Goal: Task Accomplishment & Management: Manage account settings

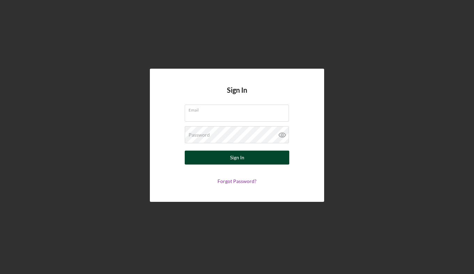
type input "[PERSON_NAME][EMAIL_ADDRESS][DOMAIN_NAME]"
click at [238, 161] on div "Sign In" at bounding box center [237, 158] width 14 height 14
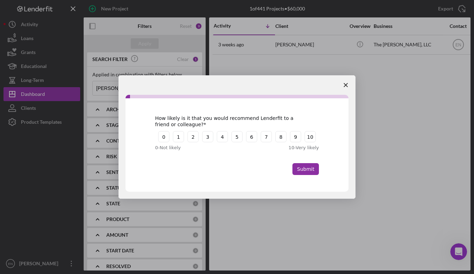
click at [347, 84] on icon "Close survey" at bounding box center [346, 85] width 4 height 4
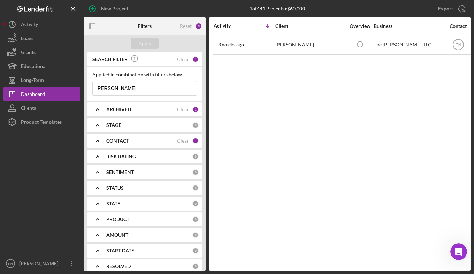
click at [112, 87] on input "[PERSON_NAME]" at bounding box center [145, 88] width 104 height 14
type input "a"
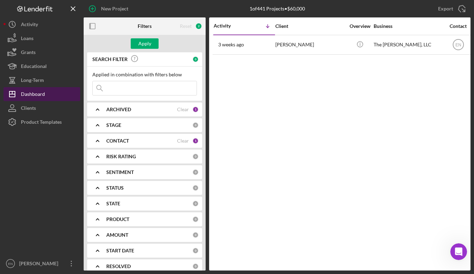
click at [29, 91] on div "Dashboard" at bounding box center [33, 95] width 24 height 16
click at [30, 94] on div "Dashboard" at bounding box center [33, 95] width 24 height 16
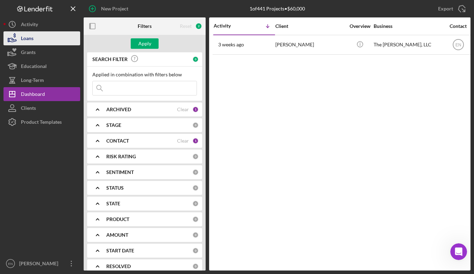
click at [28, 37] on div "Loans" at bounding box center [27, 39] width 13 height 16
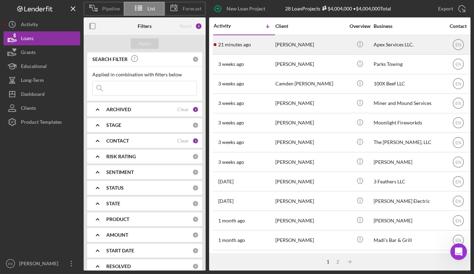
click at [282, 46] on div "[PERSON_NAME]" at bounding box center [310, 45] width 70 height 18
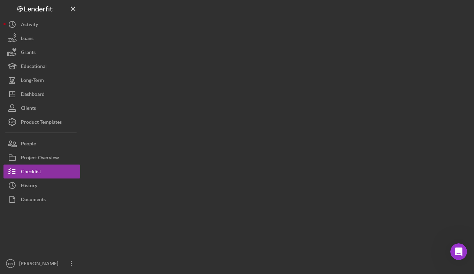
click at [282, 46] on div at bounding box center [277, 135] width 387 height 270
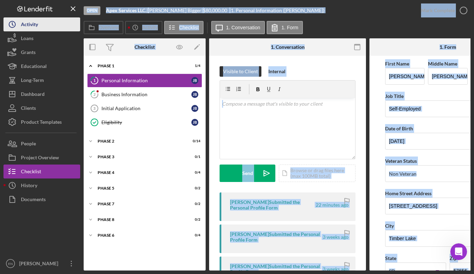
click at [53, 26] on button "Icon/History Activity" at bounding box center [41, 24] width 77 height 14
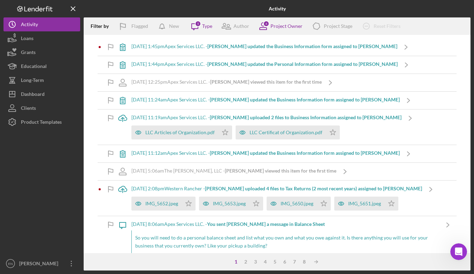
click at [34, 168] on div at bounding box center [41, 193] width 77 height 128
click at [155, 46] on div "[DATE] 1:45pm Apex Services LLC. - [PERSON_NAME] updated the Business Informati…" at bounding box center [264, 47] width 266 height 6
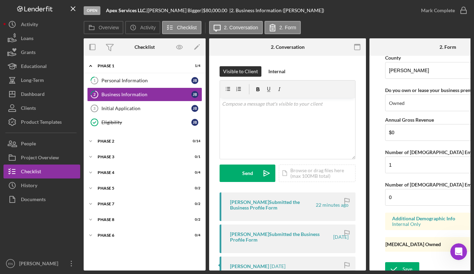
scroll to position [696, 0]
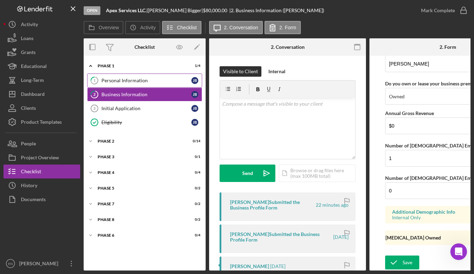
click at [118, 80] on div "Personal Information" at bounding box center [146, 81] width 90 height 6
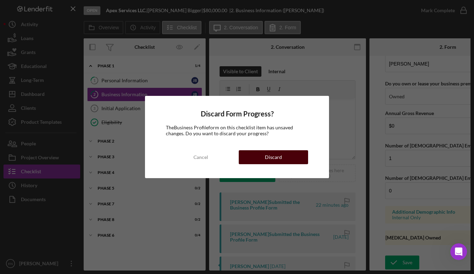
click at [279, 153] on div "Discard" at bounding box center [273, 157] width 17 height 14
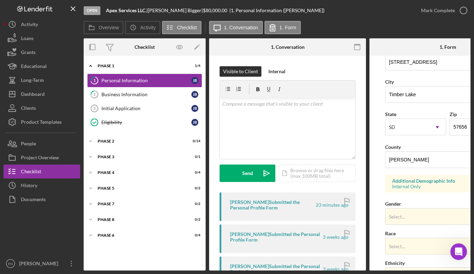
scroll to position [141, 0]
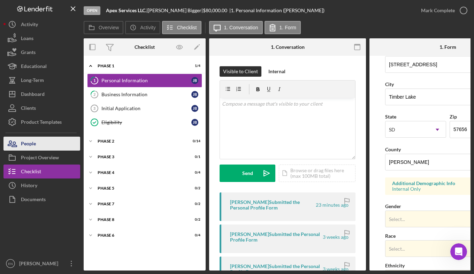
click at [47, 147] on button "People" at bounding box center [41, 144] width 77 height 14
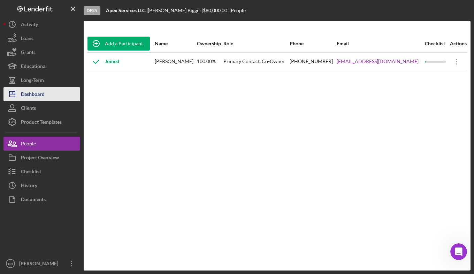
click at [48, 97] on button "Icon/Dashboard Dashboard" at bounding box center [41, 94] width 77 height 14
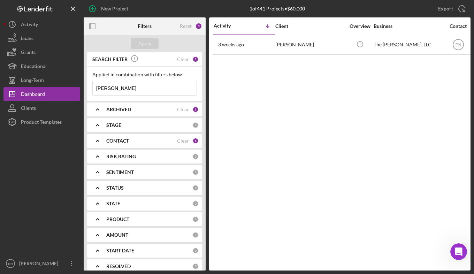
click at [125, 90] on input "[PERSON_NAME]" at bounding box center [145, 88] width 104 height 14
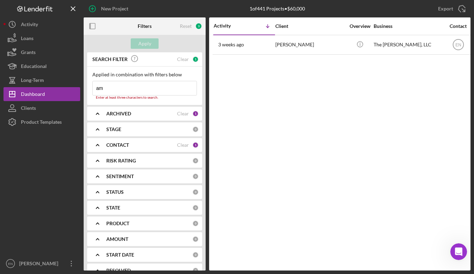
type input "a"
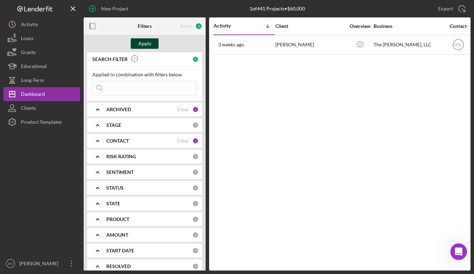
click at [149, 42] on div "Apply" at bounding box center [144, 43] width 13 height 10
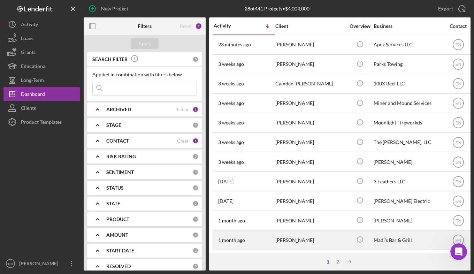
click at [322, 240] on div "[PERSON_NAME]" at bounding box center [310, 240] width 70 height 18
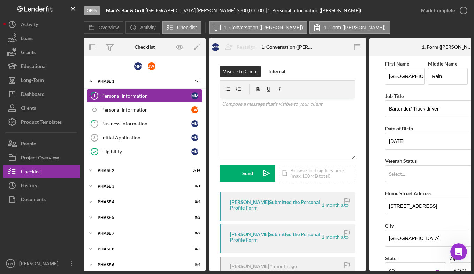
scroll to position [7, 0]
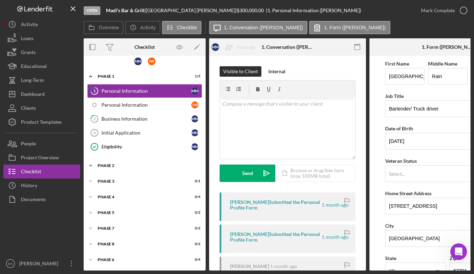
click at [130, 165] on div "Phase 2" at bounding box center [147, 165] width 99 height 4
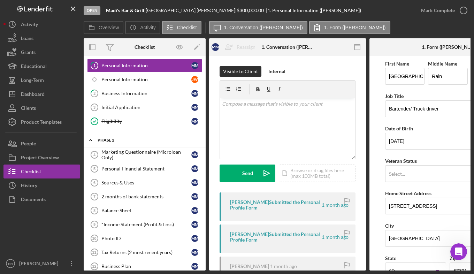
scroll to position [27, 0]
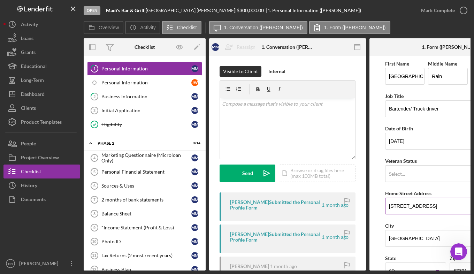
click at [430, 192] on label "Home Street Address" at bounding box center [408, 193] width 46 height 6
click at [430, 198] on input "[STREET_ADDRESS]" at bounding box center [447, 206] width 125 height 17
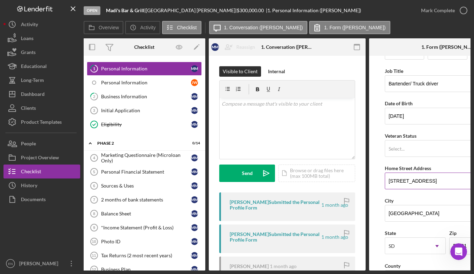
scroll to position [0, 0]
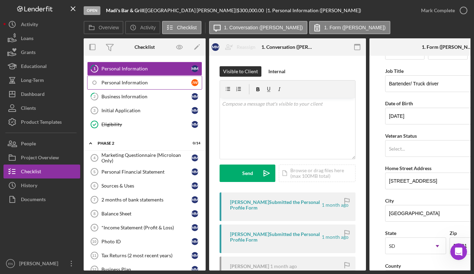
click at [149, 83] on div "Personal Information" at bounding box center [146, 83] width 90 height 6
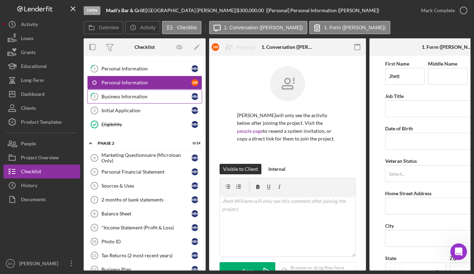
click at [187, 100] on link "2 Business Information M M" at bounding box center [144, 97] width 115 height 14
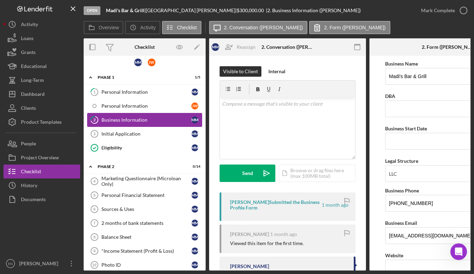
scroll to position [4, 0]
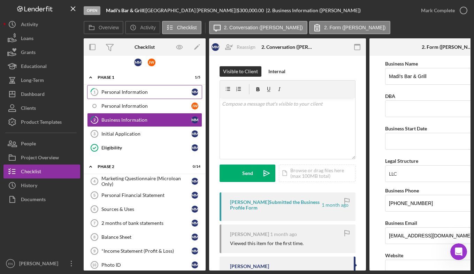
click at [153, 90] on div "Personal Information" at bounding box center [146, 92] width 90 height 6
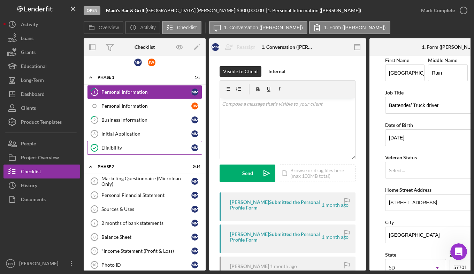
click at [158, 142] on link "Eligibility Eligibility M M" at bounding box center [144, 148] width 115 height 14
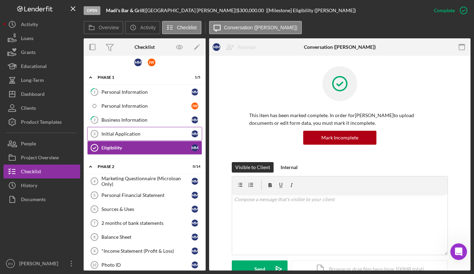
click at [152, 133] on div "Initial Application" at bounding box center [146, 134] width 90 height 6
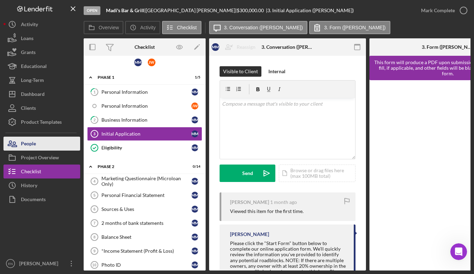
click at [30, 142] on div "People" at bounding box center [28, 145] width 15 height 16
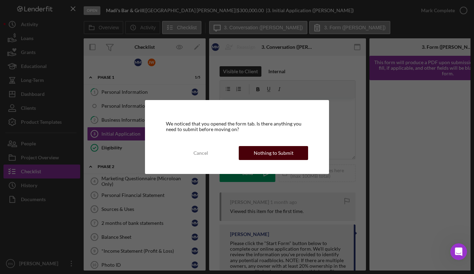
click at [268, 156] on div "Nothing to Submit" at bounding box center [274, 153] width 40 height 14
